Goal: Check status: Check status

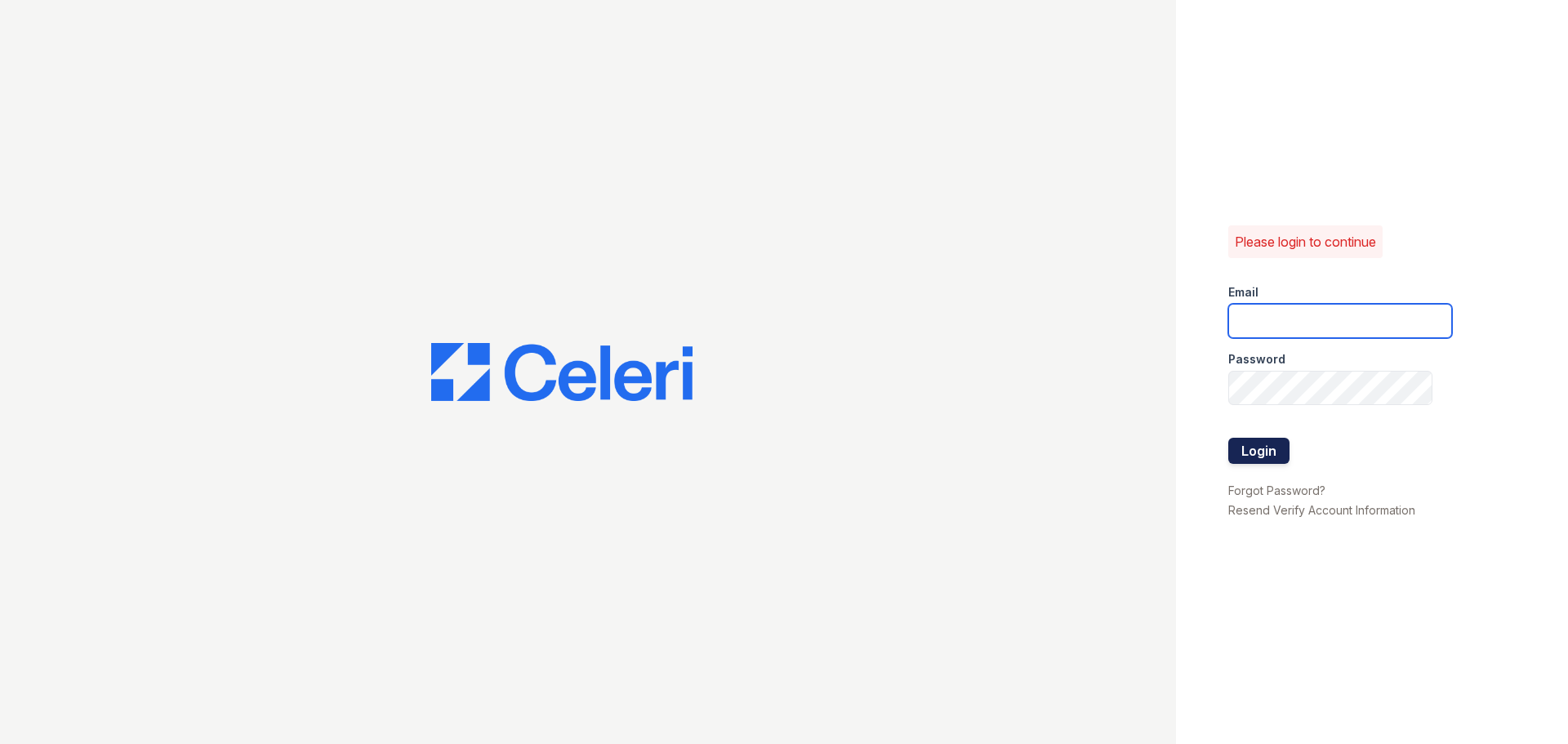
type input "arriveunionwharf@trinity-pm.com"
click at [1250, 460] on button "Login" at bounding box center [1258, 451] width 61 height 26
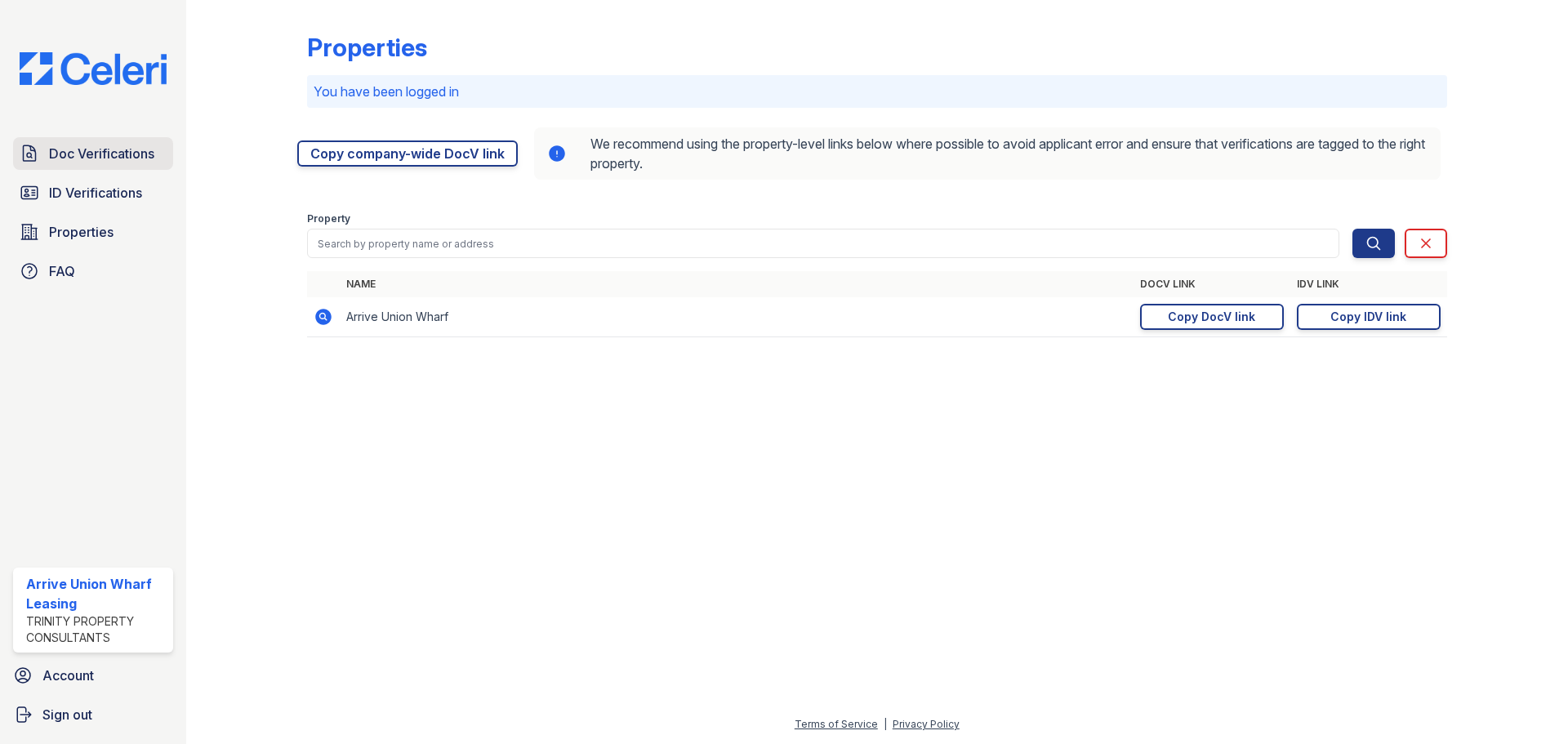
click at [108, 152] on span "Doc Verifications" at bounding box center [101, 153] width 106 height 20
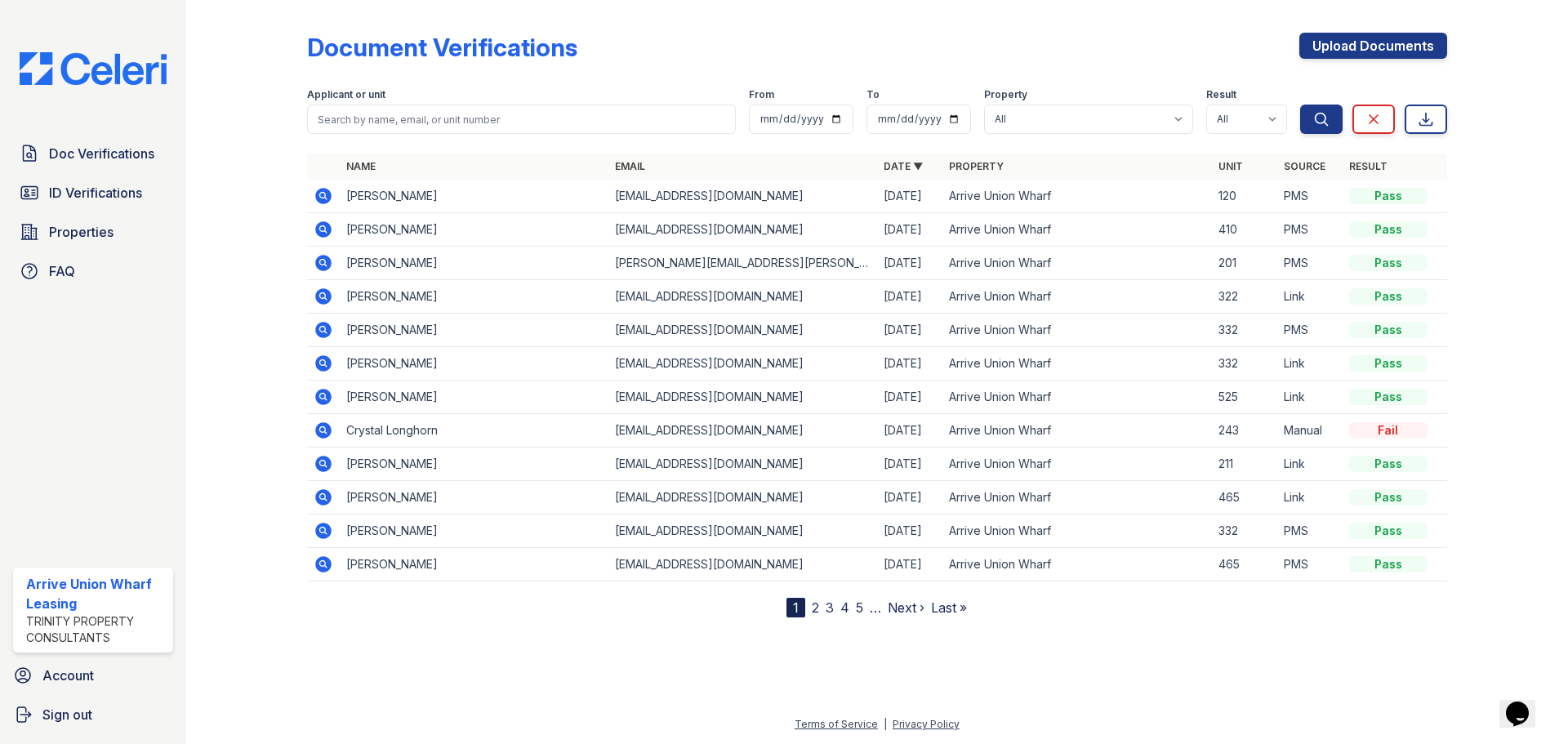
click at [67, 250] on div "Doc Verifications ID Verifications Properties FAQ" at bounding box center [93, 212] width 173 height 151
click at [74, 240] on span "Properties" at bounding box center [81, 231] width 65 height 20
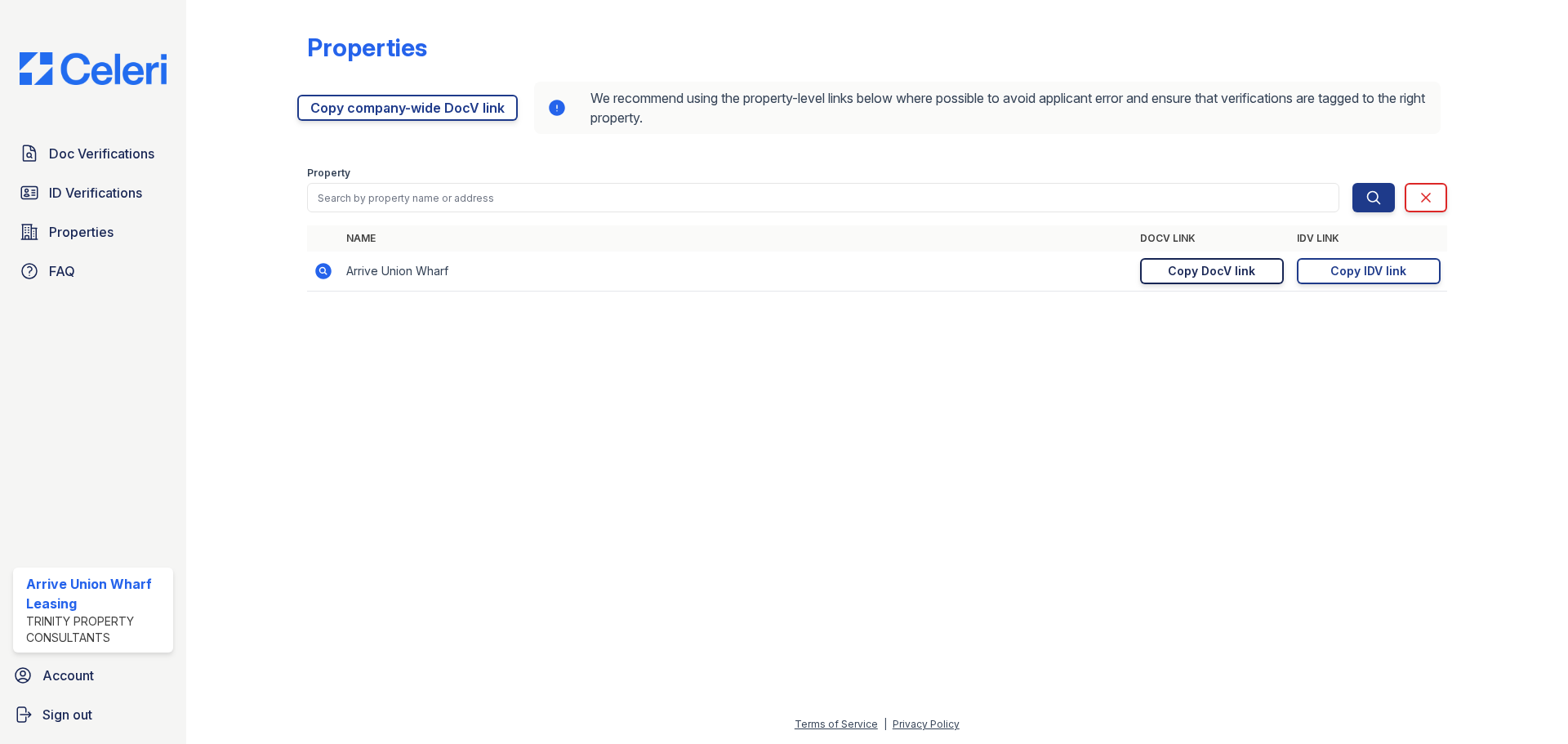
click at [1224, 275] on div "Copy DocV link" at bounding box center [1211, 270] width 87 height 16
click at [1320, 256] on td "https://app.getceleri.com/89b8792d-051f-44ab-8d13-b3201594f56b/idv/link/new Cop…" at bounding box center [1368, 271] width 156 height 40
click at [1331, 264] on link "Copy IDV link Copy link" at bounding box center [1369, 271] width 144 height 26
click at [70, 162] on span "Doc Verifications" at bounding box center [101, 153] width 106 height 20
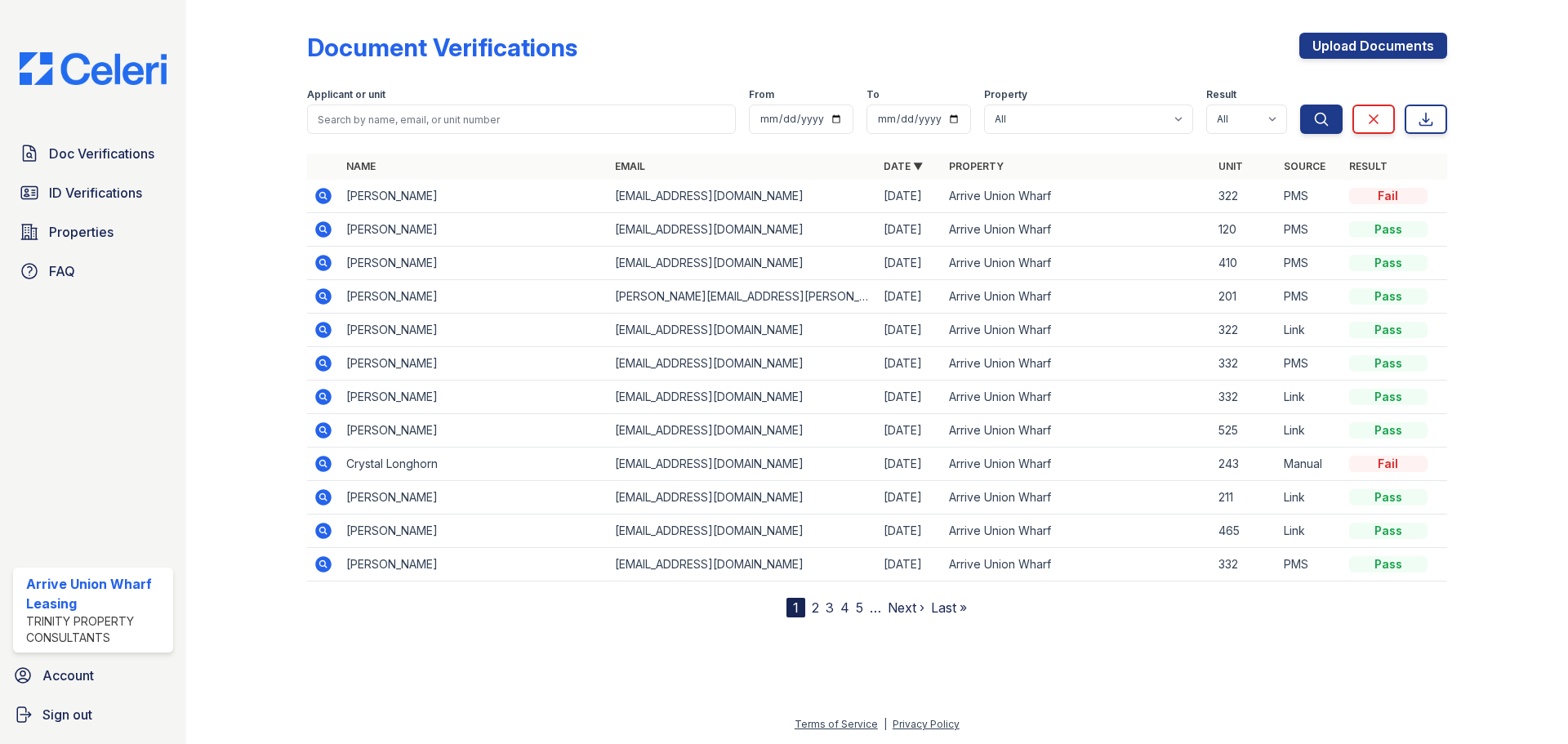
click at [330, 197] on icon at bounding box center [323, 196] width 16 height 16
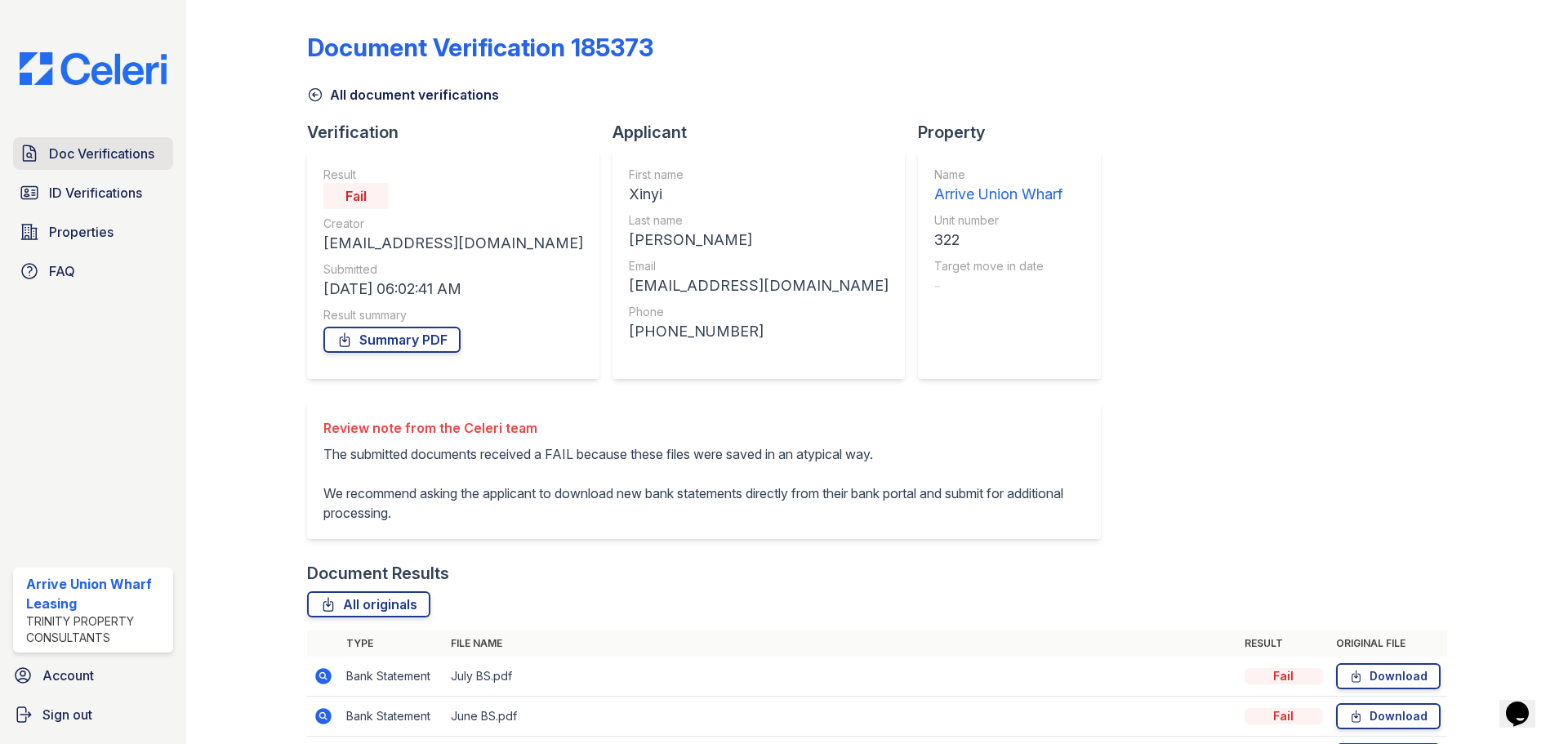
click at [103, 157] on span "Doc Verifications" at bounding box center [101, 153] width 106 height 20
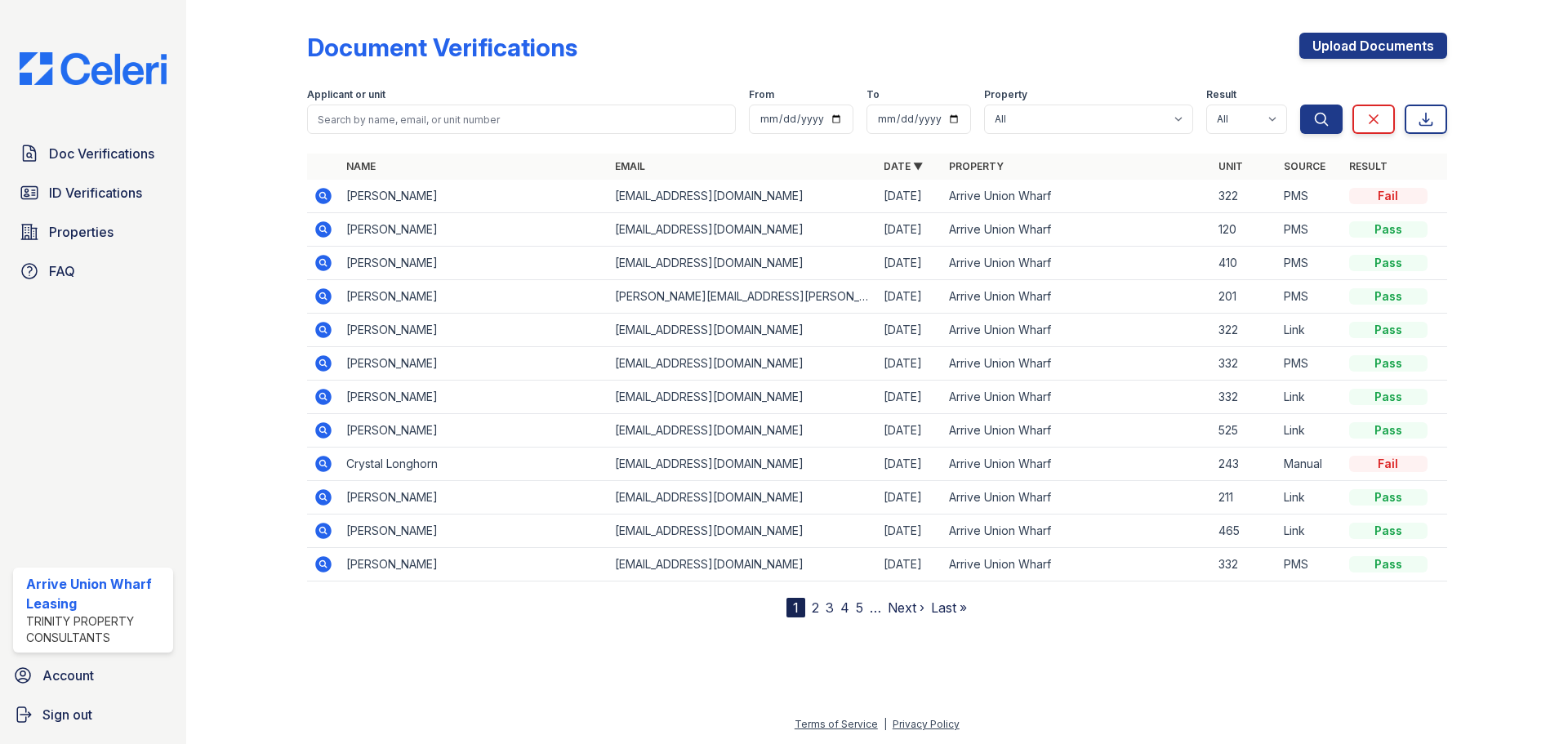
click at [327, 232] on icon at bounding box center [323, 228] width 16 height 16
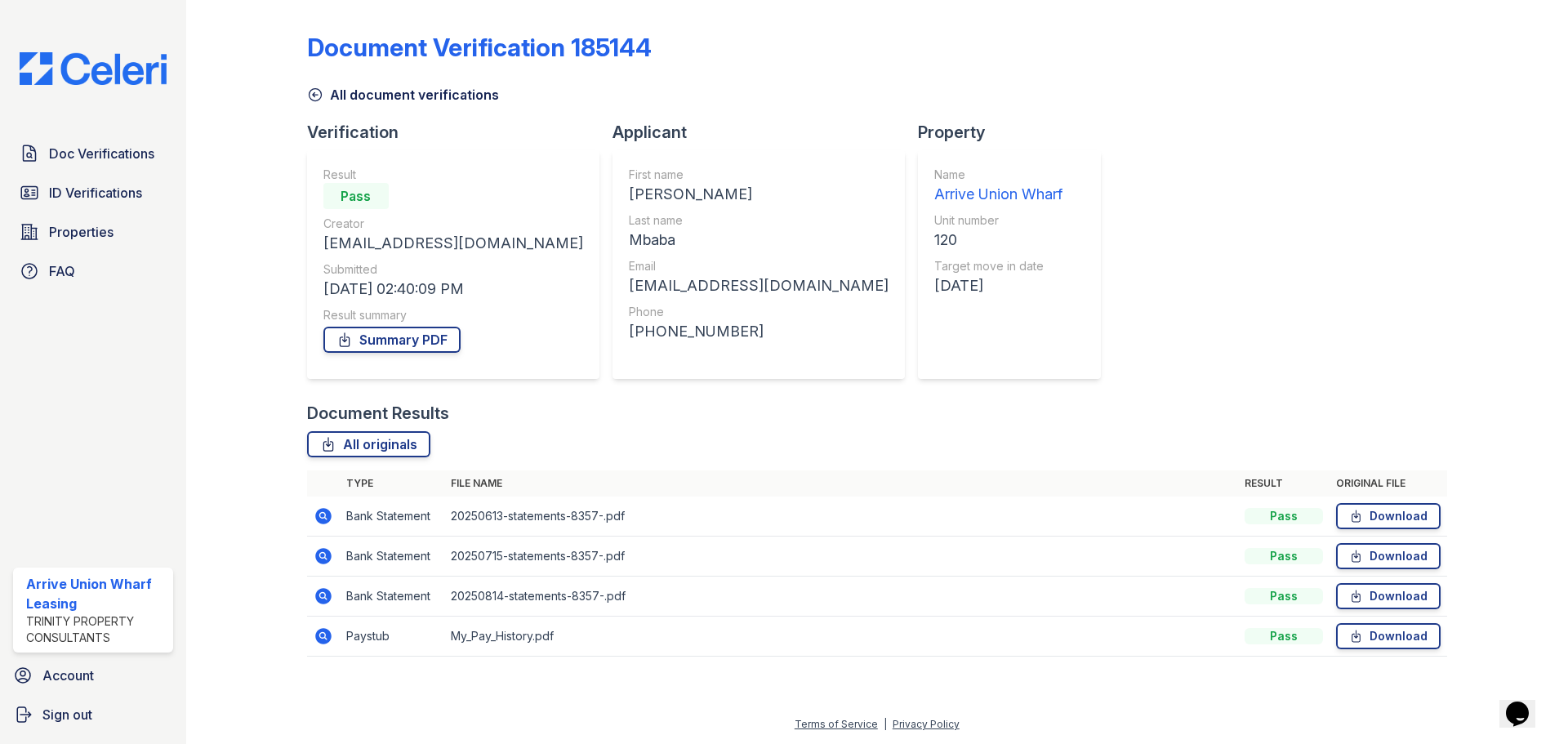
click at [326, 642] on icon at bounding box center [323, 635] width 16 height 16
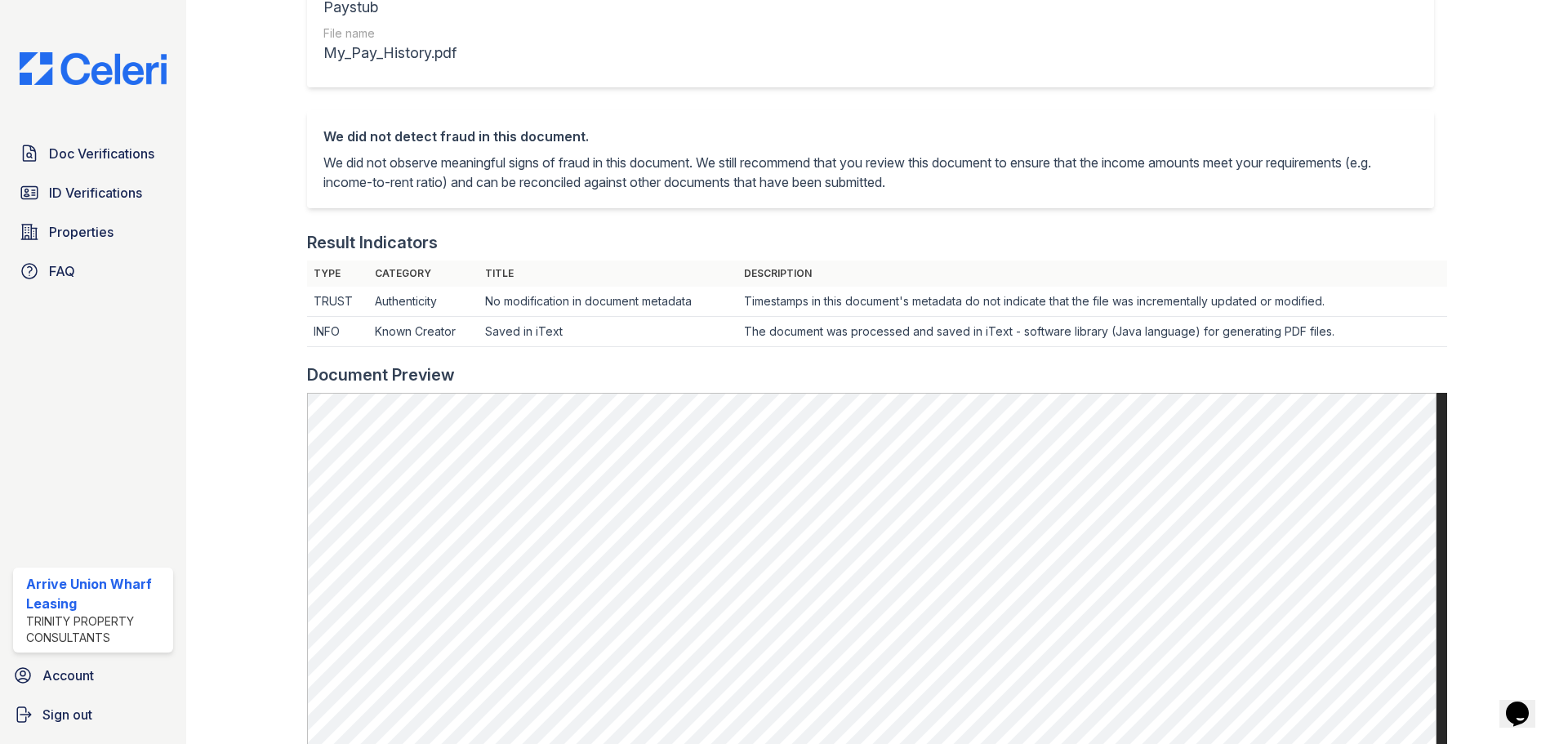
scroll to position [327, 0]
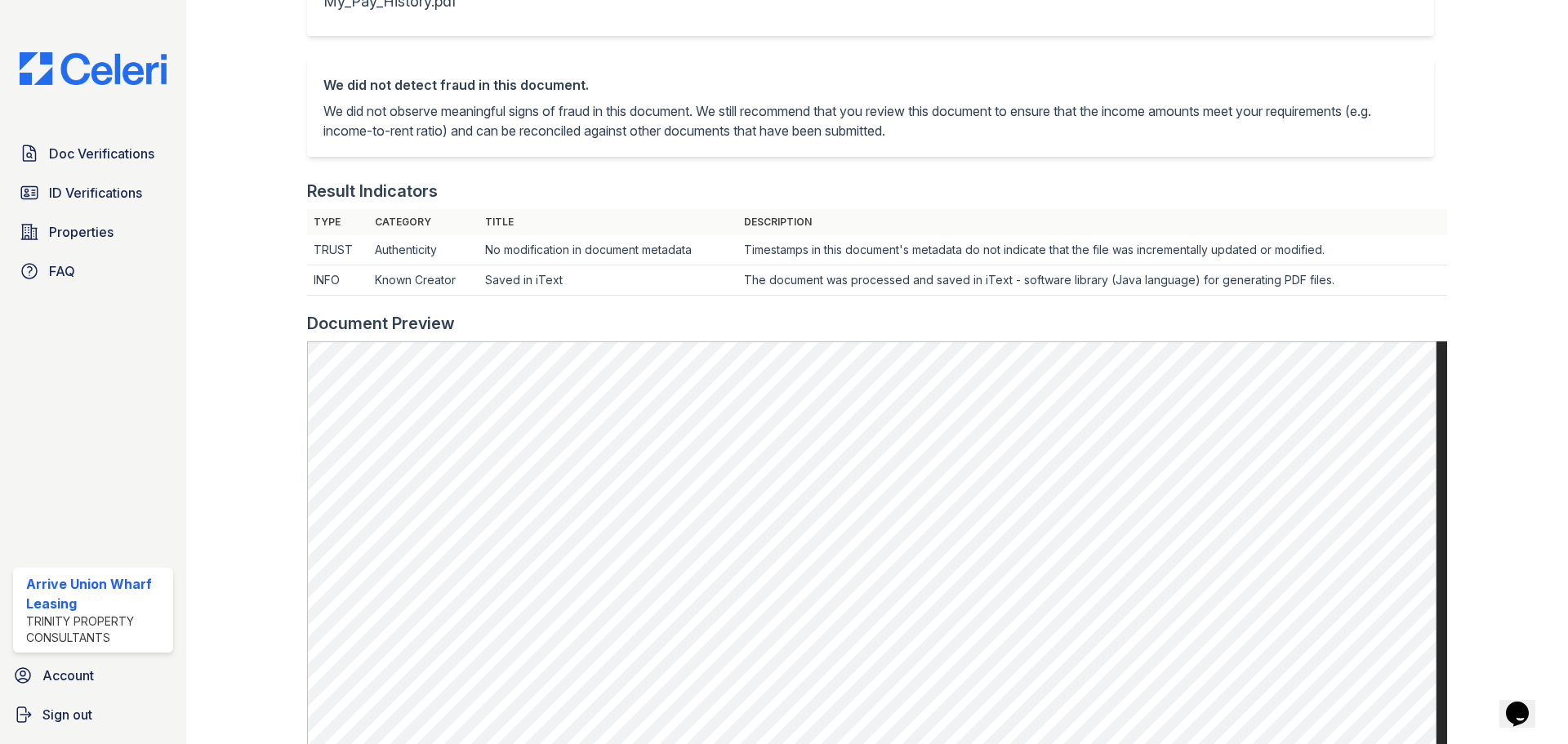
click at [1157, 313] on div "Document Preview" at bounding box center [877, 323] width 1140 height 22
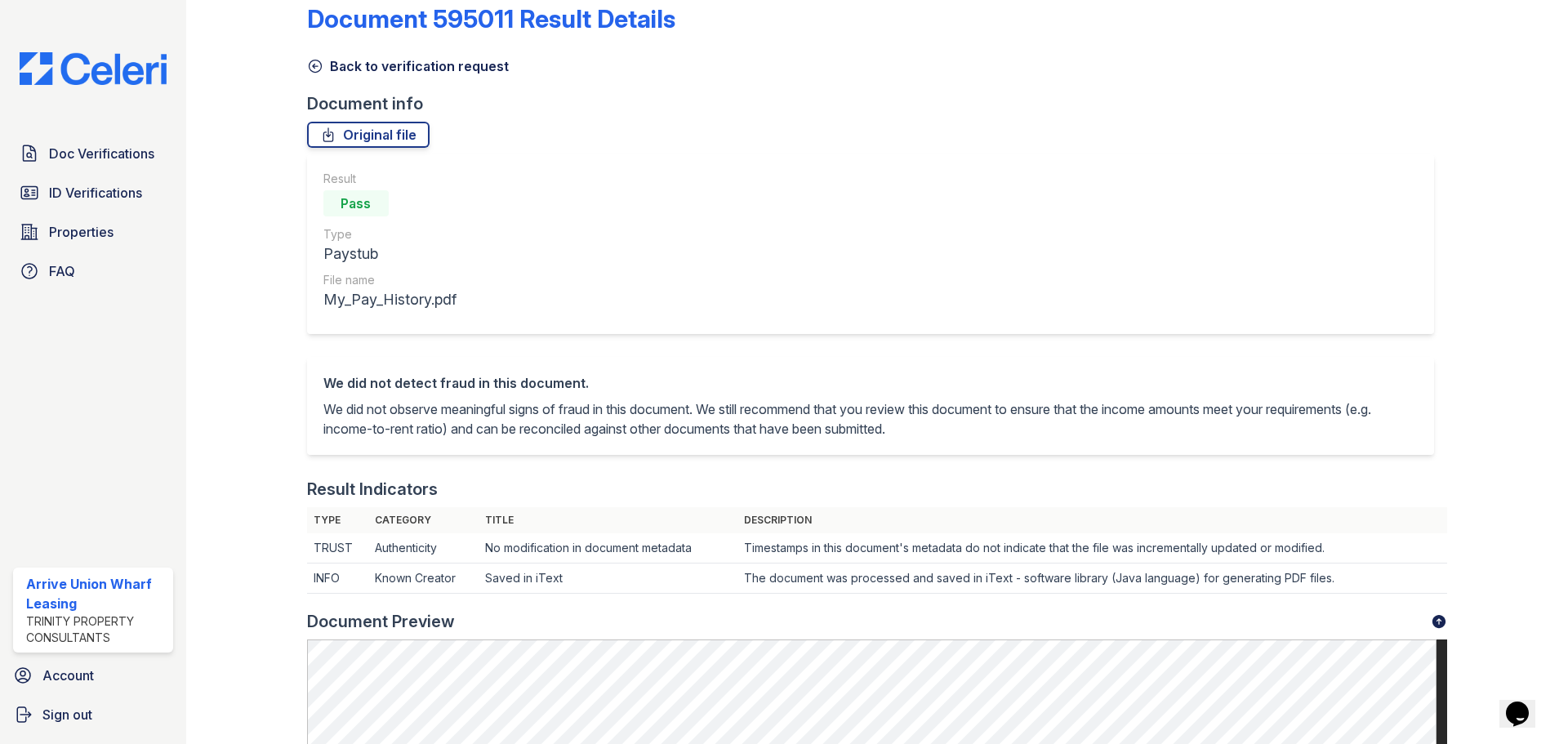
scroll to position [0, 0]
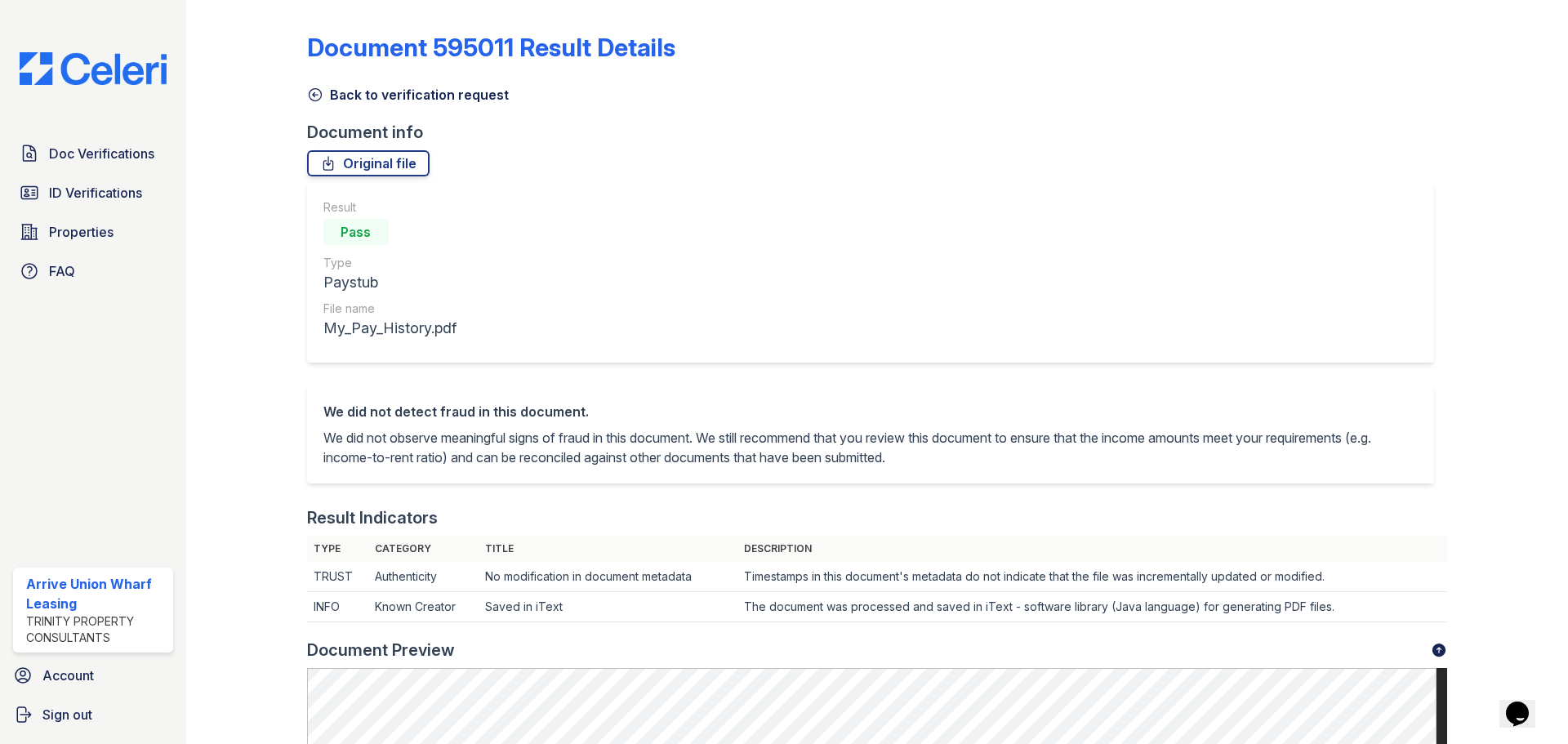
click at [1020, 288] on div "Result Pass Type Paystub File name My_Pay_History.pdf" at bounding box center [871, 272] width 1127 height 180
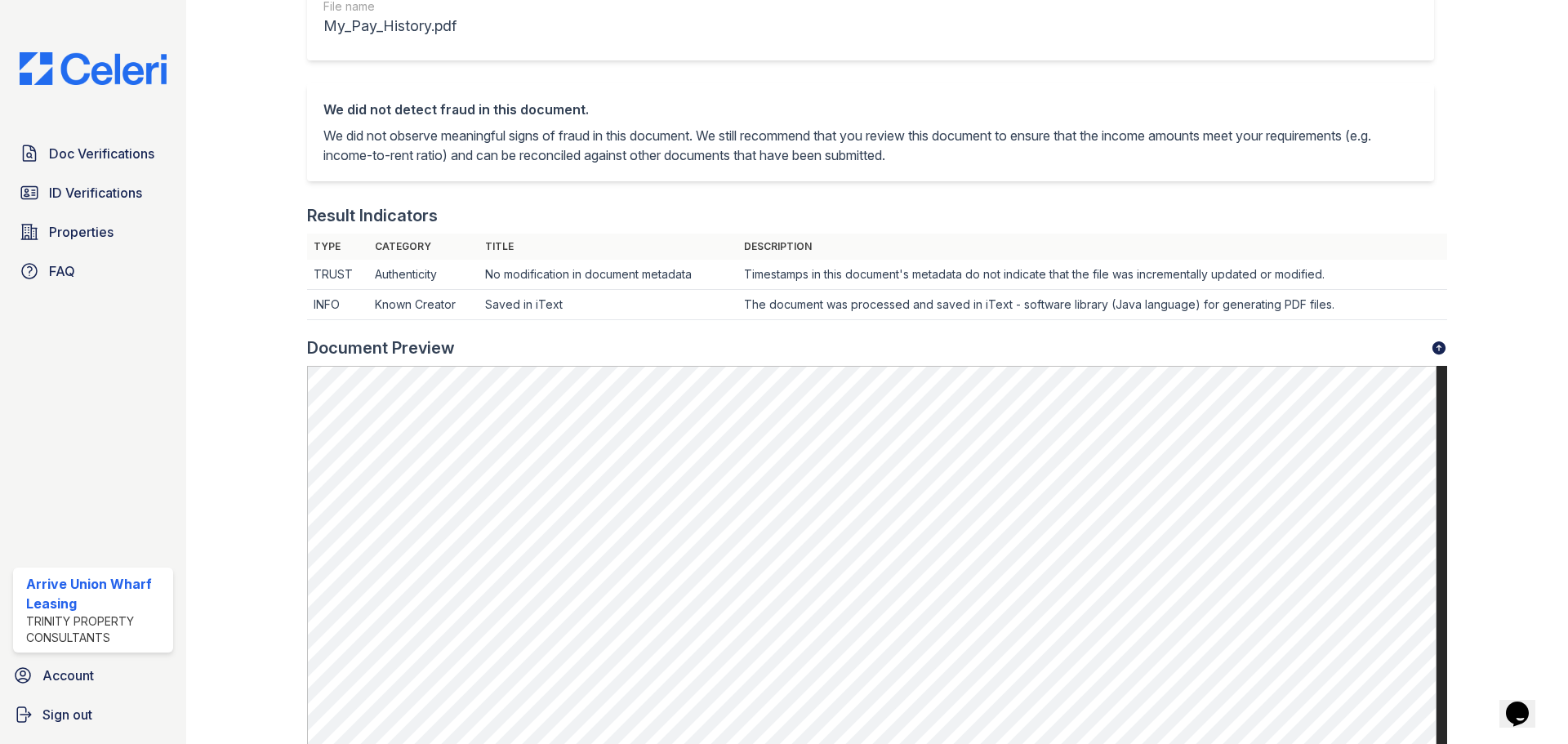
scroll to position [327, 0]
